Goal: Task Accomplishment & Management: Manage account settings

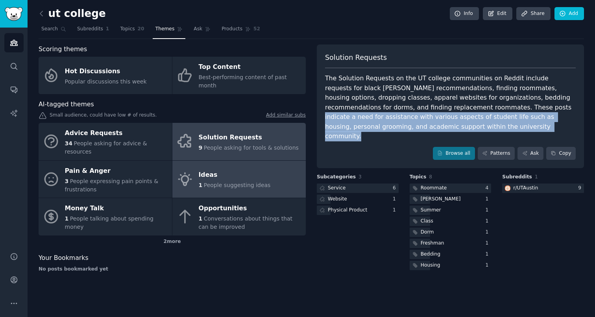
click at [222, 182] on span "People suggesting ideas" at bounding box center [237, 185] width 67 height 6
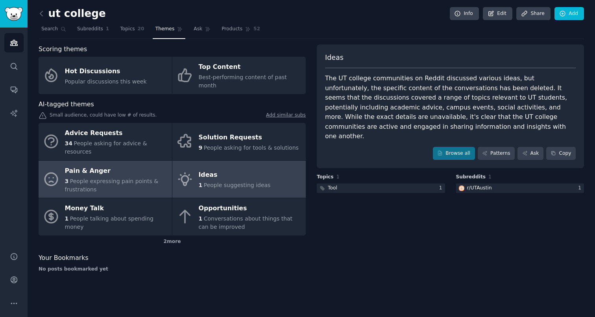
click at [73, 178] on span "People expressing pain points & frustrations" at bounding box center [112, 185] width 94 height 15
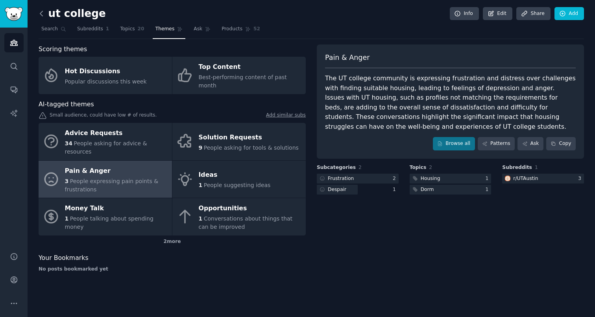
click at [43, 10] on icon at bounding box center [41, 13] width 8 height 8
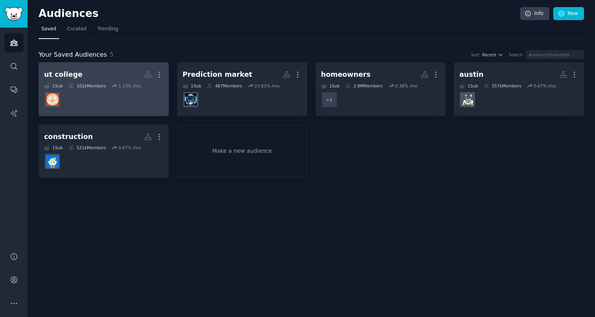
click at [165, 72] on link "ut college More 1 Sub 101k Members 1.13 % /mo" at bounding box center [104, 89] width 130 height 54
click at [161, 76] on icon "button" at bounding box center [159, 74] width 8 height 8
click at [138, 93] on p "Delete" at bounding box center [138, 91] width 18 height 8
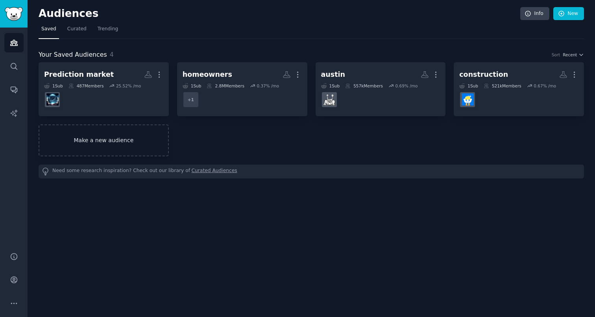
click at [113, 131] on link "Make a new audience" at bounding box center [104, 140] width 130 height 32
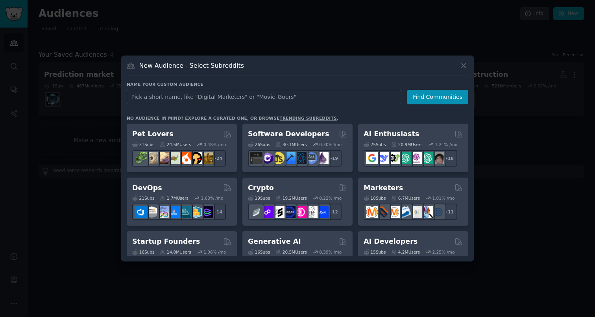
type input "austinfood"
click button "Find Communities" at bounding box center [437, 97] width 61 height 15
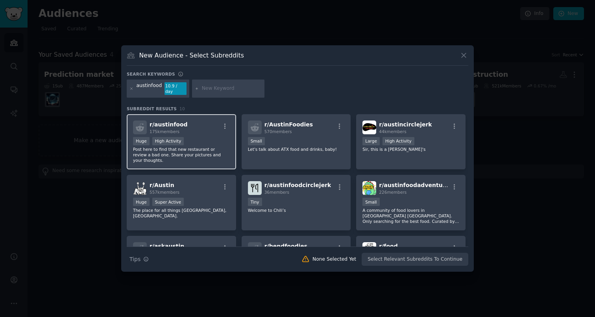
click at [203, 130] on div "r/ austinfood 175k members" at bounding box center [181, 128] width 97 height 14
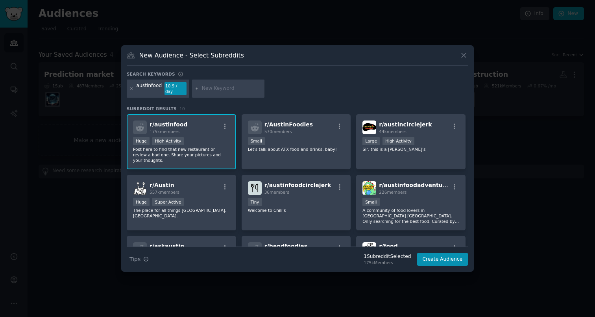
click at [222, 137] on div "Huge High Activity" at bounding box center [181, 142] width 97 height 10
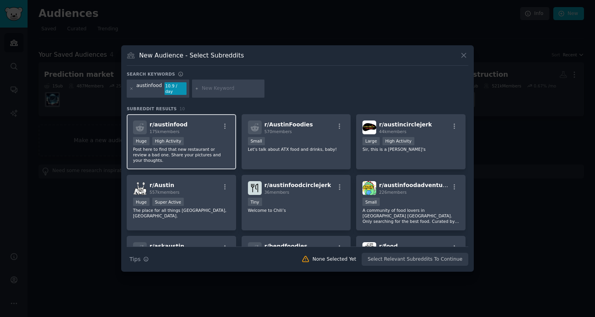
click at [208, 132] on div "r/ austinfood 175k members Huge High Activity Post here to find that new restau…" at bounding box center [181, 142] width 109 height 56
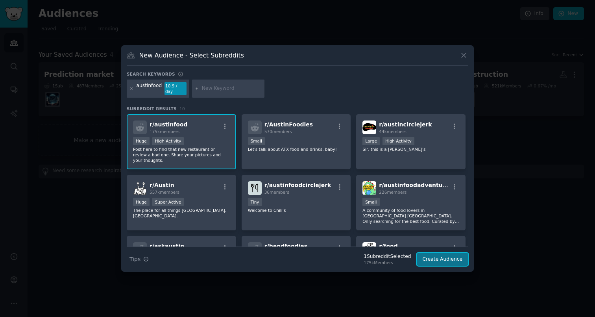
click at [438, 257] on button "Create Audience" at bounding box center [443, 259] width 52 height 13
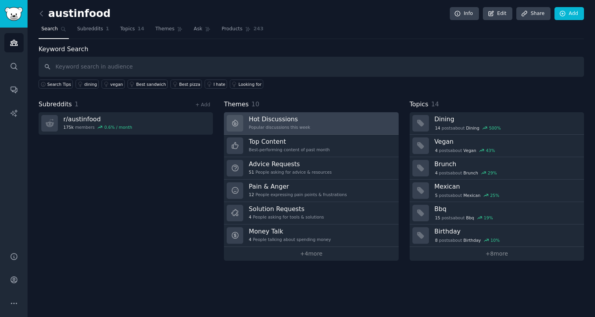
click at [300, 117] on h3 "Hot Discussions" at bounding box center [279, 119] width 61 height 8
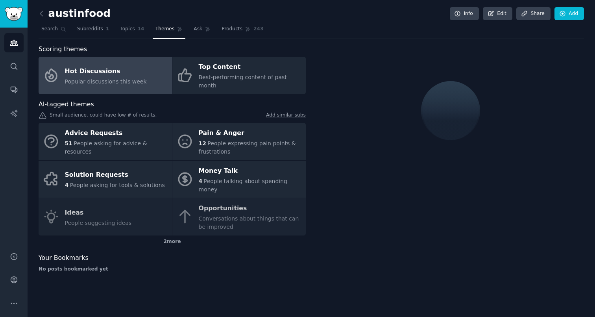
click at [109, 65] on div "Hot Discussions" at bounding box center [106, 71] width 82 height 13
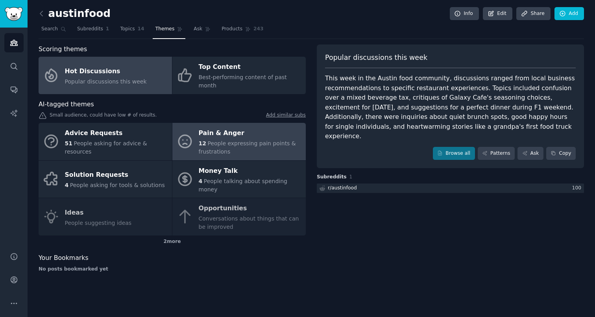
click at [257, 143] on div "12 People expressing pain points & frustrations" at bounding box center [250, 147] width 103 height 17
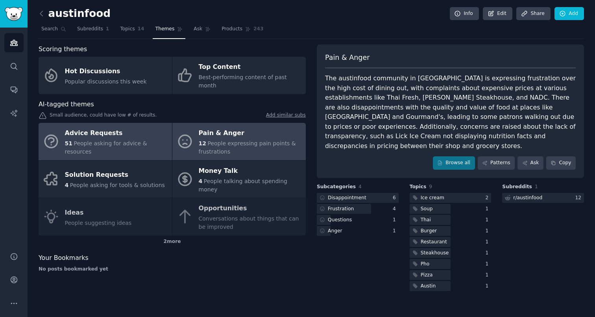
click at [140, 131] on div "Advice Requests" at bounding box center [116, 133] width 103 height 13
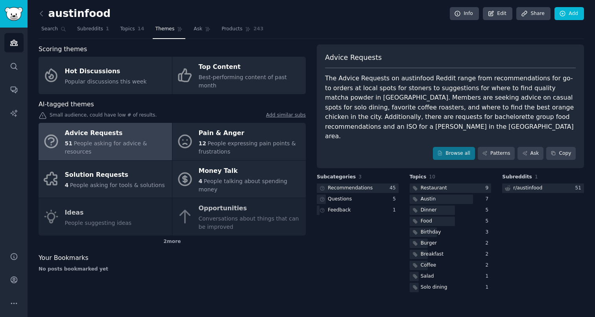
click at [37, 10] on div "austinfood Info Edit Share Add Search Subreddits 1 Topics 14 Themes Ask Product…" at bounding box center [312, 158] width 568 height 317
click at [39, 11] on icon at bounding box center [41, 13] width 8 height 8
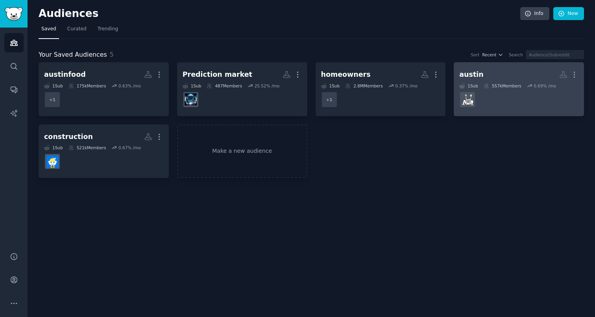
click at [525, 78] on h2 "[PERSON_NAME]" at bounding box center [519, 75] width 119 height 14
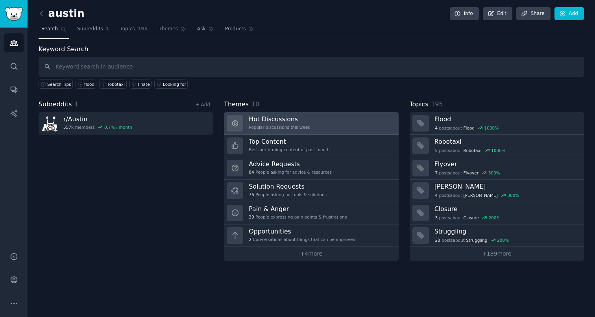
click at [268, 119] on h3 "Hot Discussions" at bounding box center [279, 119] width 61 height 8
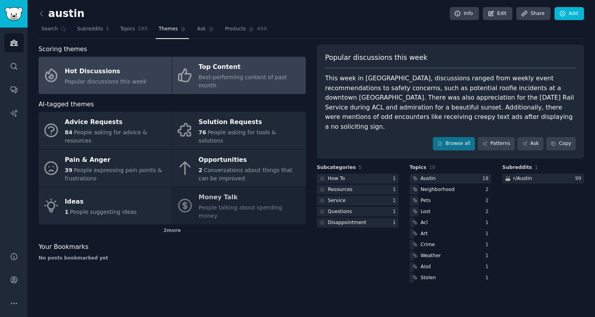
click at [208, 75] on span "Best-performing content of past month" at bounding box center [243, 81] width 88 height 15
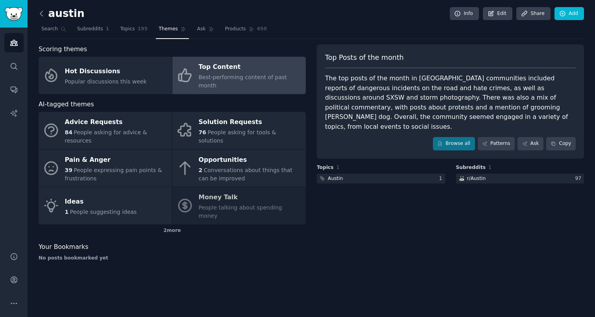
click at [39, 11] on icon at bounding box center [41, 13] width 8 height 8
